Goal: Transaction & Acquisition: Purchase product/service

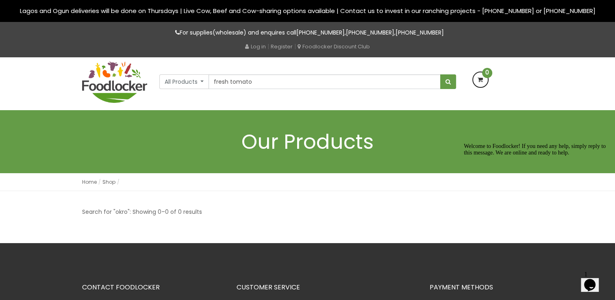
type input "fresh tomato"
click at [440, 74] on button "submit" at bounding box center [448, 81] width 16 height 15
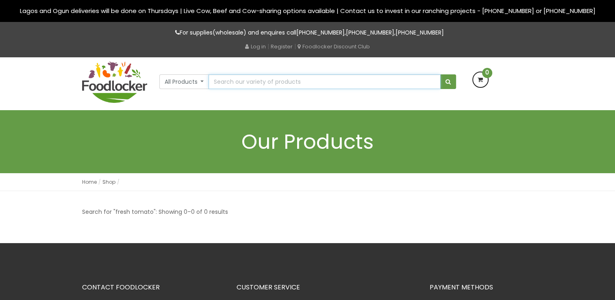
click at [229, 79] on input "text" at bounding box center [325, 81] width 232 height 15
type input "tomato"
click at [440, 74] on button "submit" at bounding box center [448, 81] width 16 height 15
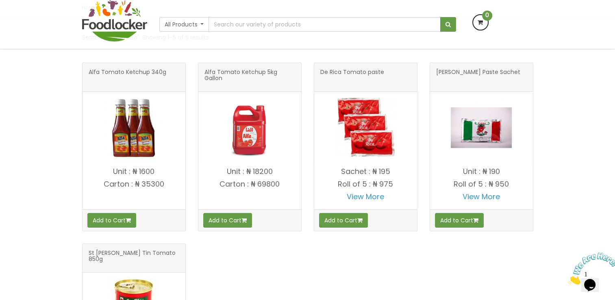
scroll to position [122, 0]
